Goal: Book appointment/travel/reservation

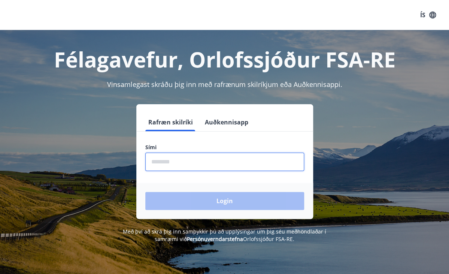
click at [172, 167] on input "phone" at bounding box center [224, 162] width 159 height 18
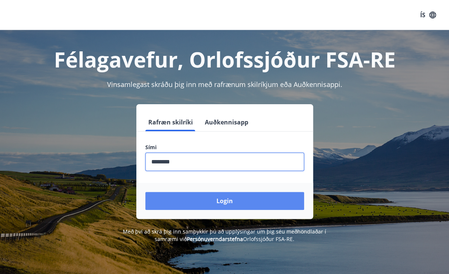
type input "********"
click at [229, 204] on button "Login" at bounding box center [224, 201] width 159 height 18
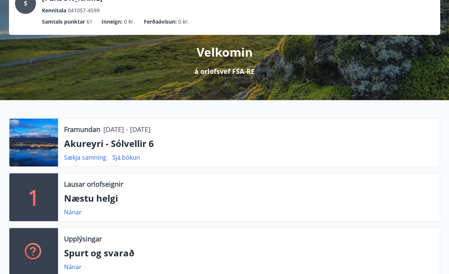
scroll to position [62, 0]
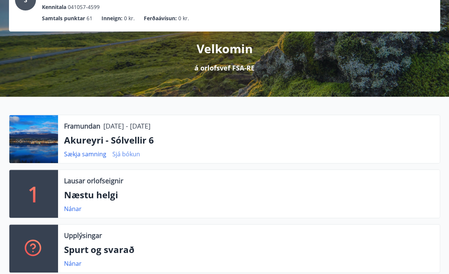
click at [127, 153] on link "Sjá bókun" at bounding box center [126, 154] width 28 height 8
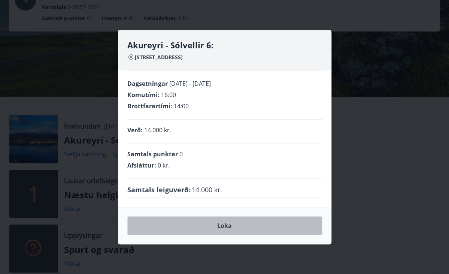
click at [228, 224] on button "Loka" at bounding box center [224, 225] width 195 height 19
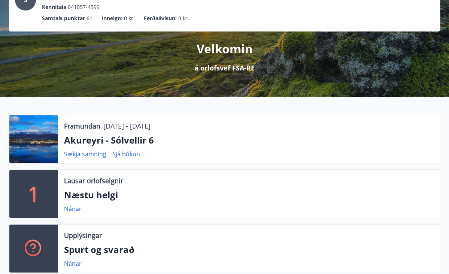
scroll to position [0, 0]
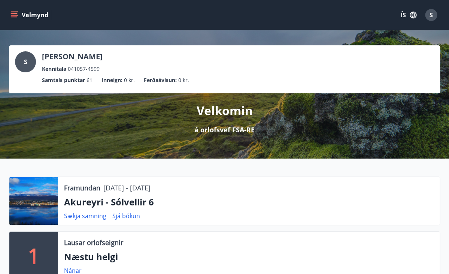
click at [15, 14] on icon "menu" at bounding box center [14, 13] width 7 height 1
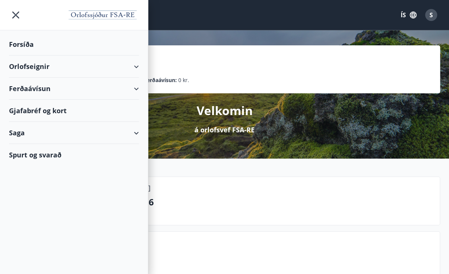
click at [89, 64] on div "Orlofseignir" at bounding box center [74, 66] width 130 height 22
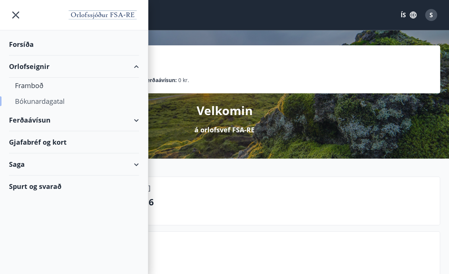
click at [40, 100] on div "Bókunardagatal" at bounding box center [74, 101] width 118 height 16
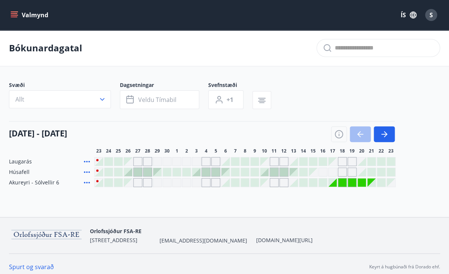
click at [158, 206] on div "Bókunardagatal Svæði Allt Dagsetningar Veldu tímabil Svefnstæði +1 23 september…" at bounding box center [224, 123] width 449 height 187
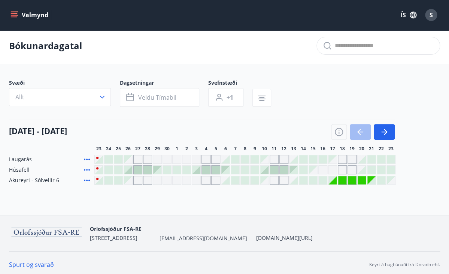
scroll to position [6, 0]
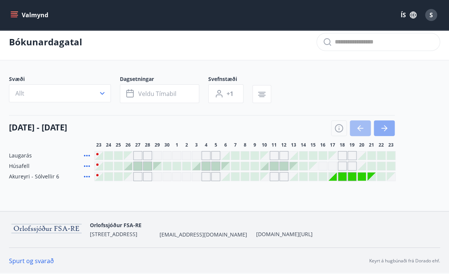
click at [389, 127] on button "button" at bounding box center [384, 128] width 21 height 16
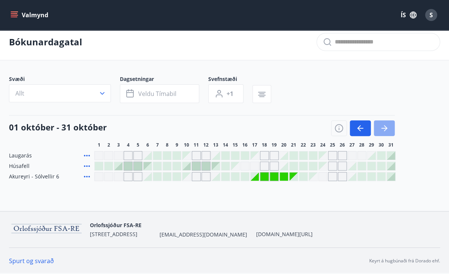
click at [389, 127] on button "button" at bounding box center [384, 128] width 21 height 16
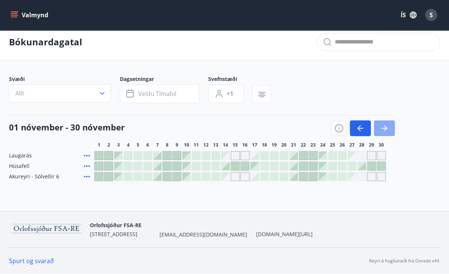
click at [386, 129] on icon "button" at bounding box center [384, 128] width 9 height 9
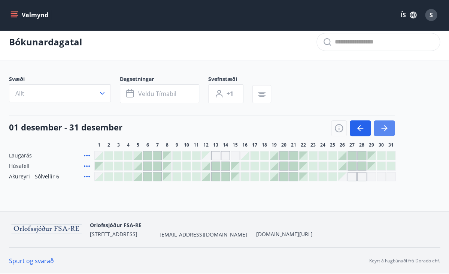
click at [387, 127] on icon "button" at bounding box center [385, 128] width 3 height 6
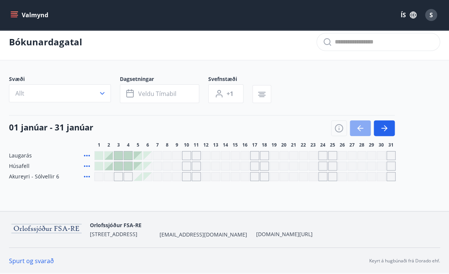
click at [360, 127] on icon "button" at bounding box center [360, 128] width 9 height 9
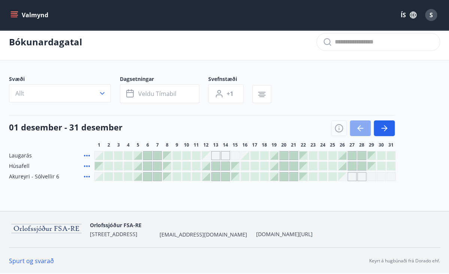
click at [361, 127] on icon "button" at bounding box center [360, 128] width 9 height 9
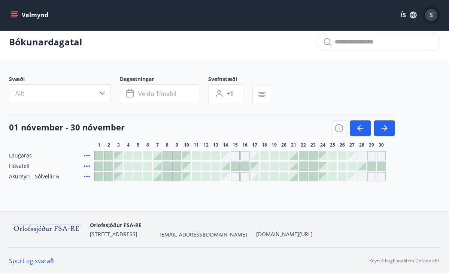
click at [433, 16] on span "S" at bounding box center [431, 15] width 3 height 8
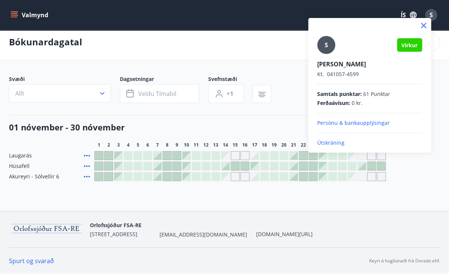
click at [337, 143] on p "Útskráning" at bounding box center [369, 142] width 105 height 7
